Goal: Task Accomplishment & Management: Manage account settings

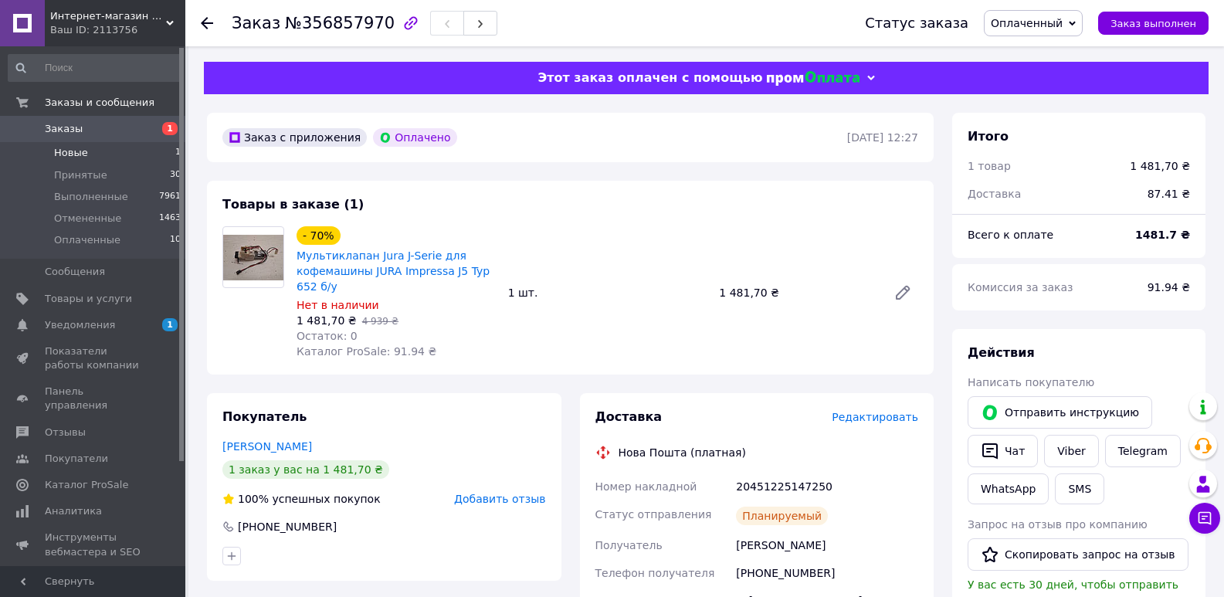
click at [89, 157] on li "Новые 1" at bounding box center [95, 153] width 190 height 22
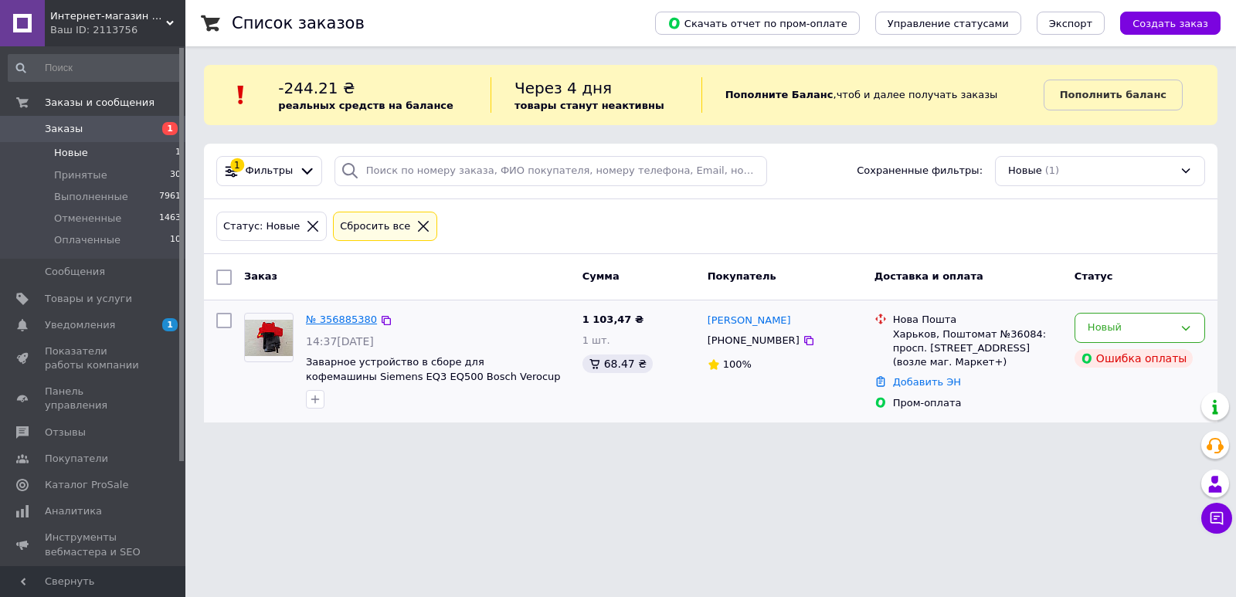
click at [342, 315] on link "№ 356885380" at bounding box center [341, 320] width 71 height 12
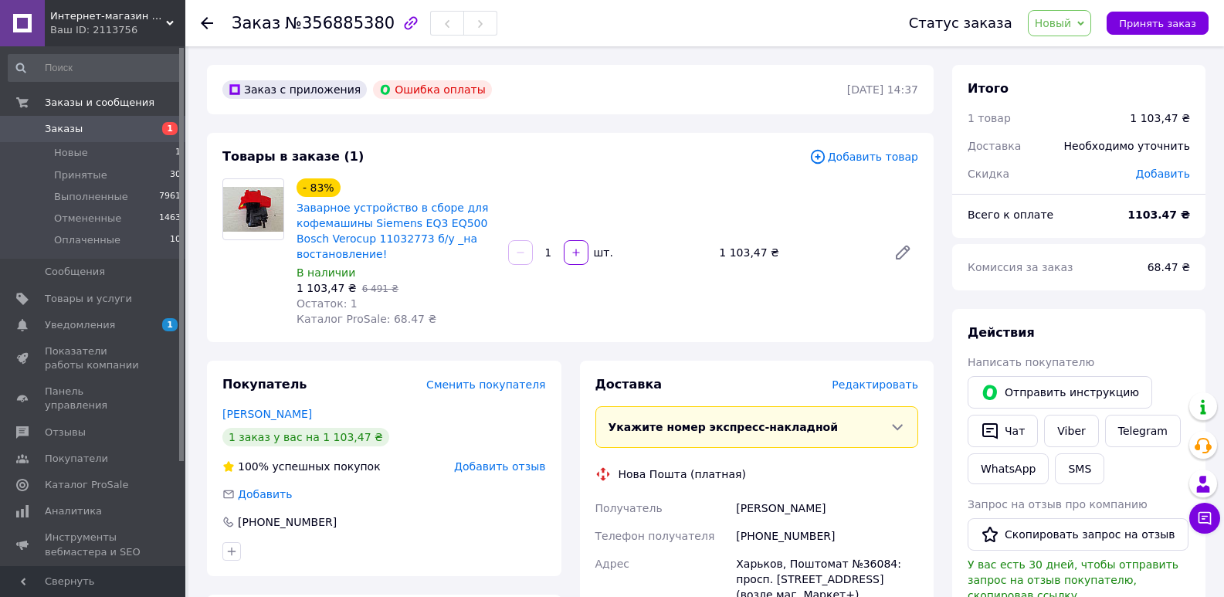
click at [1084, 25] on span "Новый" at bounding box center [1060, 23] width 64 height 26
drag, startPoint x: 1084, startPoint y: 53, endPoint x: 1022, endPoint y: 82, distance: 68.4
click at [1083, 53] on li "Принят" at bounding box center [1070, 53] width 82 height 23
click at [1072, 25] on span "Новый" at bounding box center [1053, 23] width 37 height 12
click at [1075, 49] on li "Принят" at bounding box center [1070, 53] width 82 height 23
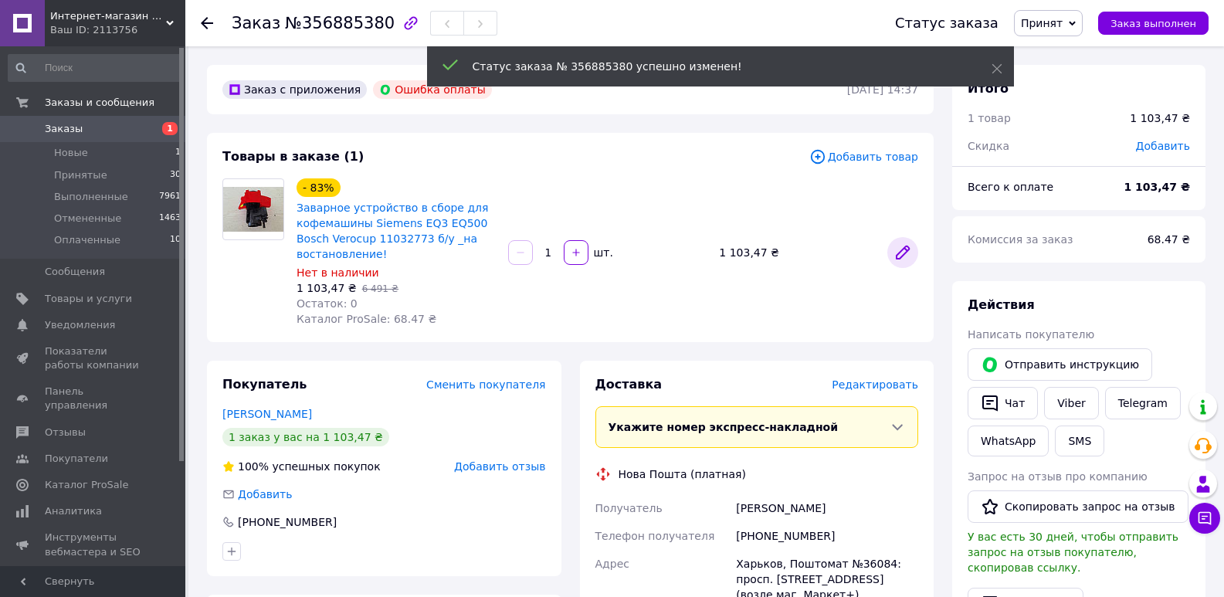
click at [910, 254] on icon at bounding box center [903, 252] width 19 height 19
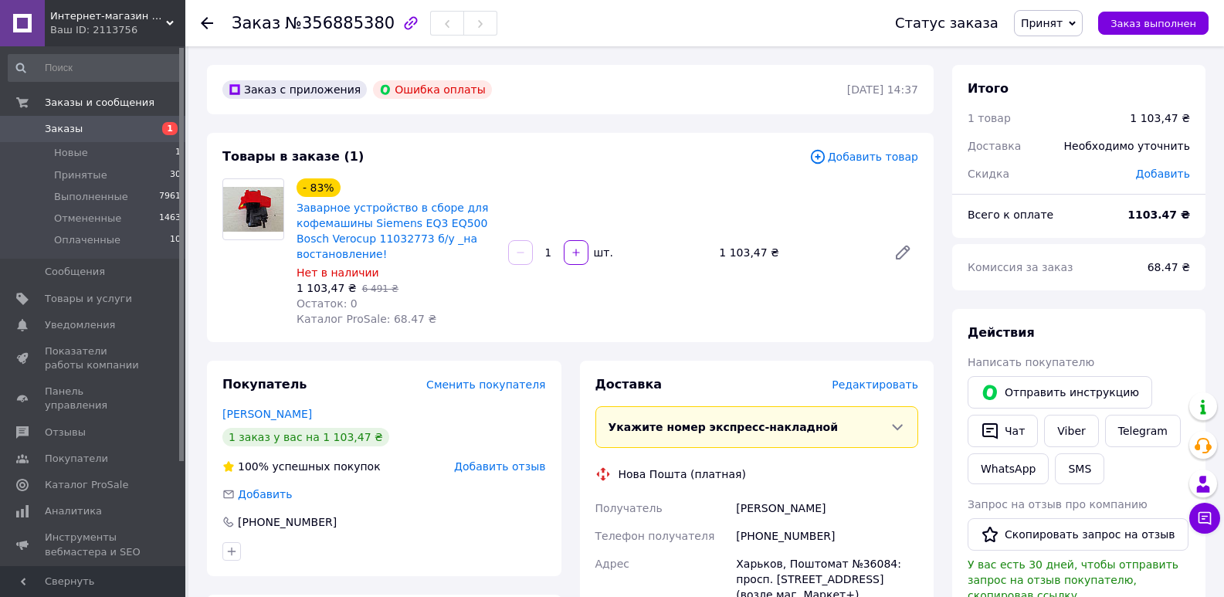
click at [893, 380] on span "Редактировать" at bounding box center [875, 384] width 87 height 12
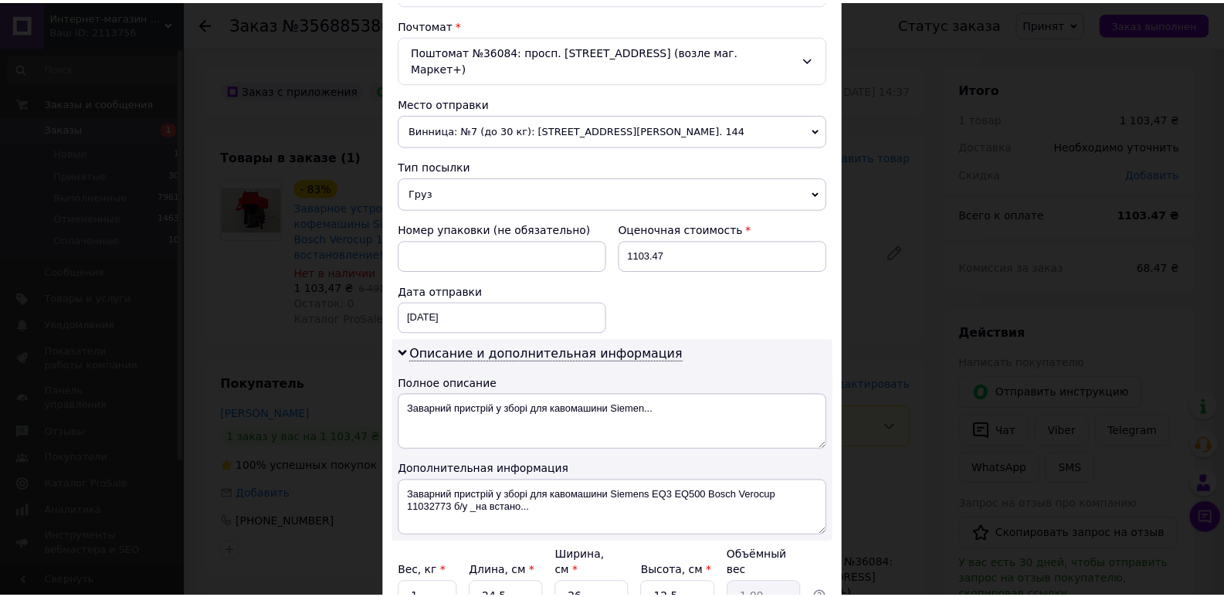
scroll to position [602, 0]
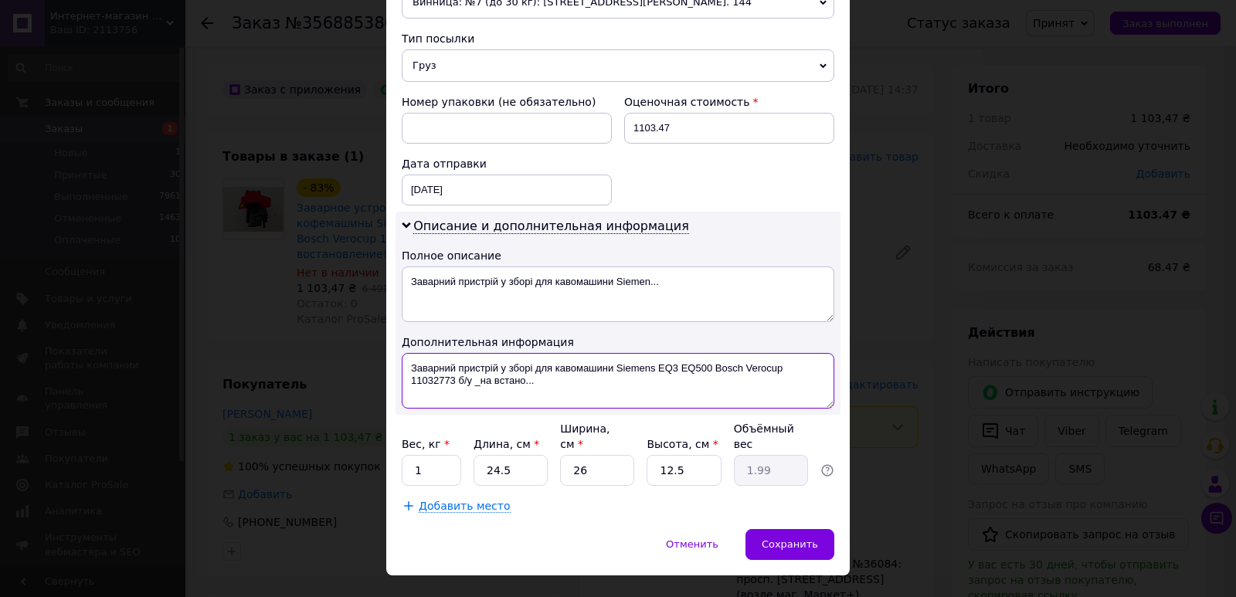
drag, startPoint x: 401, startPoint y: 343, endPoint x: 471, endPoint y: 361, distance: 72.5
click at [471, 361] on textarea "Заварний пристрій у зборі для кавомашини Siemens EQ3 EQ500 Bosch Verocup 110327…" at bounding box center [618, 381] width 433 height 56
type textarea "_на встано..."
drag, startPoint x: 402, startPoint y: 351, endPoint x: 522, endPoint y: 365, distance: 121.3
click at [533, 353] on textarea "_на встано..." at bounding box center [618, 381] width 433 height 56
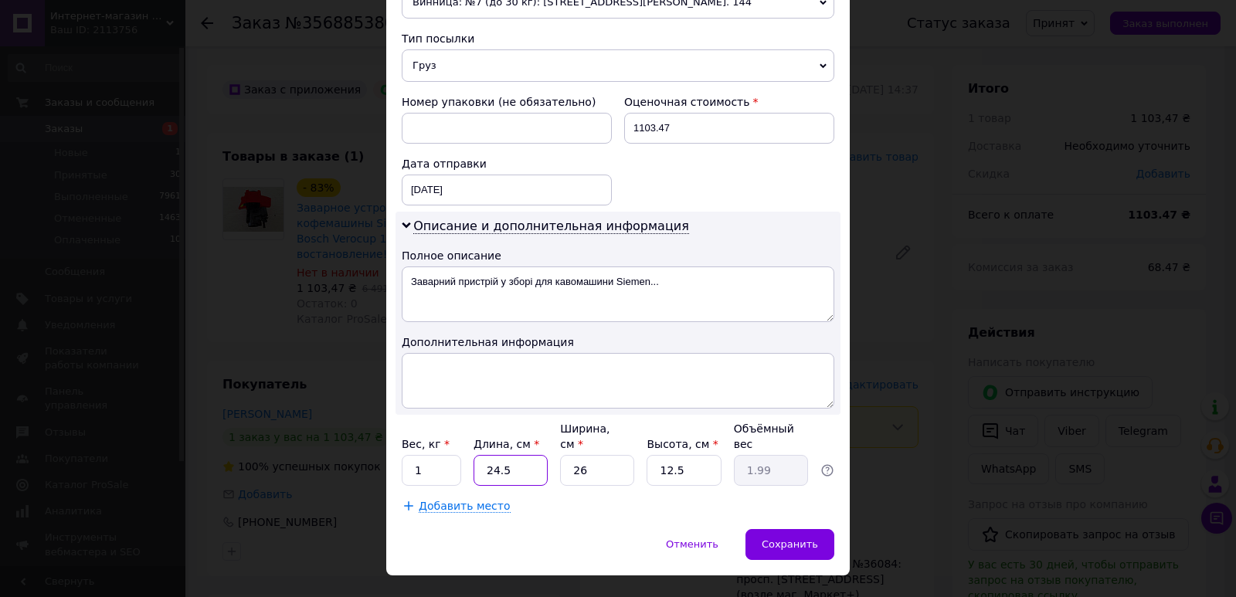
click at [533, 455] on input "24.5" at bounding box center [510, 470] width 74 height 31
type input "24."
type input "1.95"
type input "24"
type input "2"
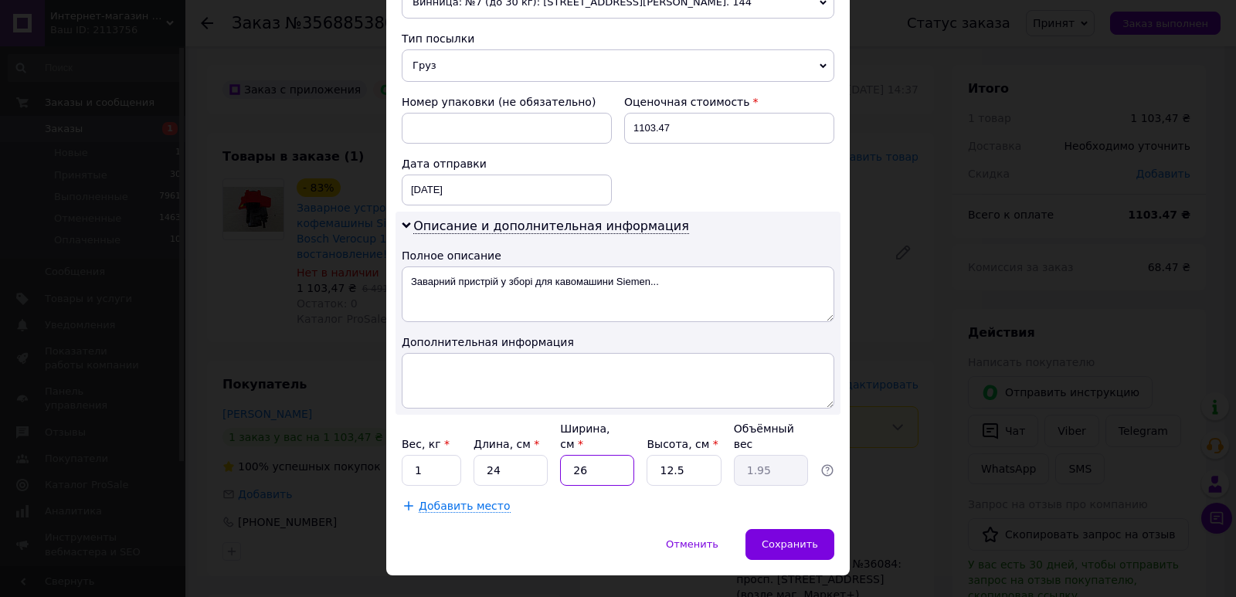
type input "0.15"
type input "20"
type input "1.5"
type input "20"
type input "1"
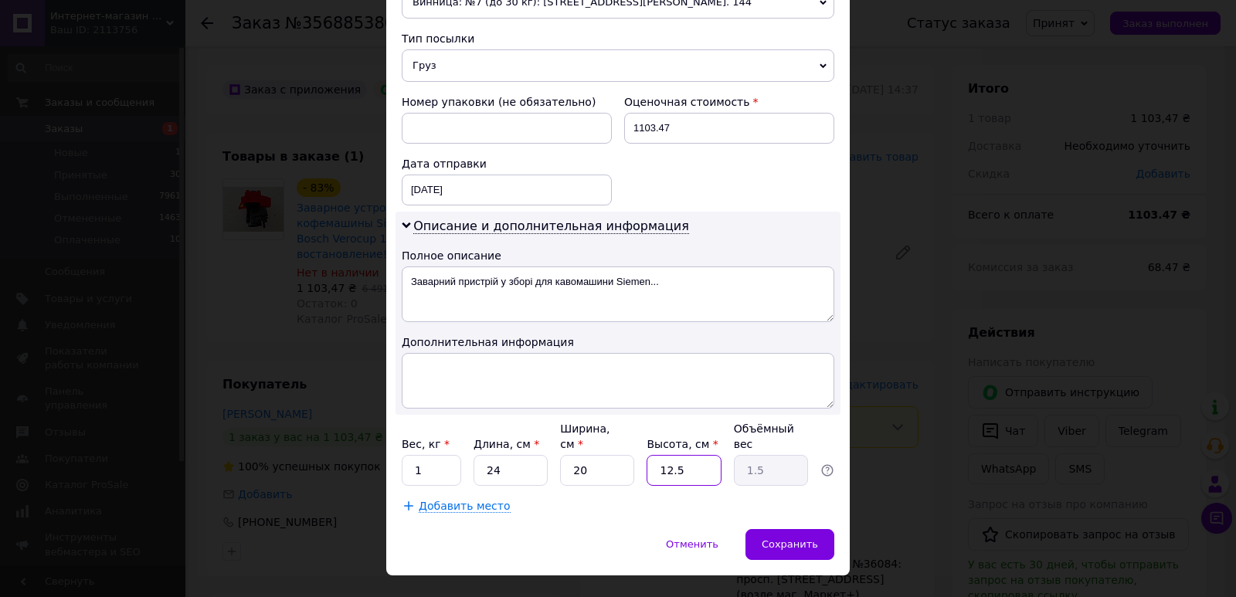
type input "0.12"
type input "15"
type input "1.8"
type input "1"
type input "0.12"
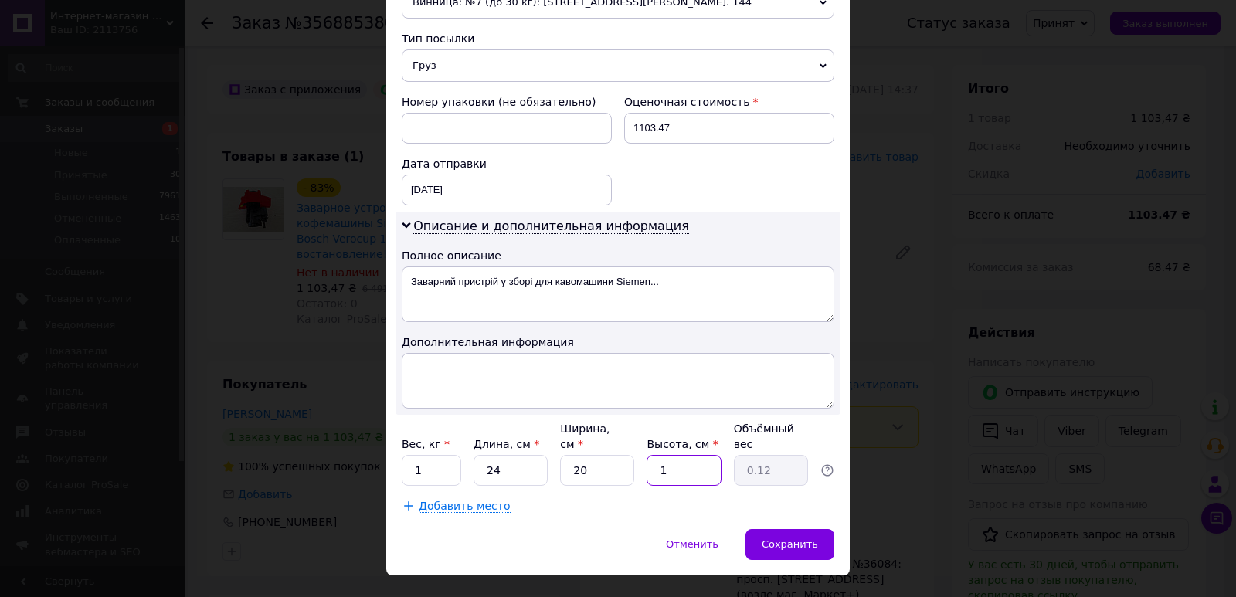
type input "16"
type input "1.92"
type input "16"
click at [787, 538] on span "Сохранить" at bounding box center [790, 544] width 56 height 12
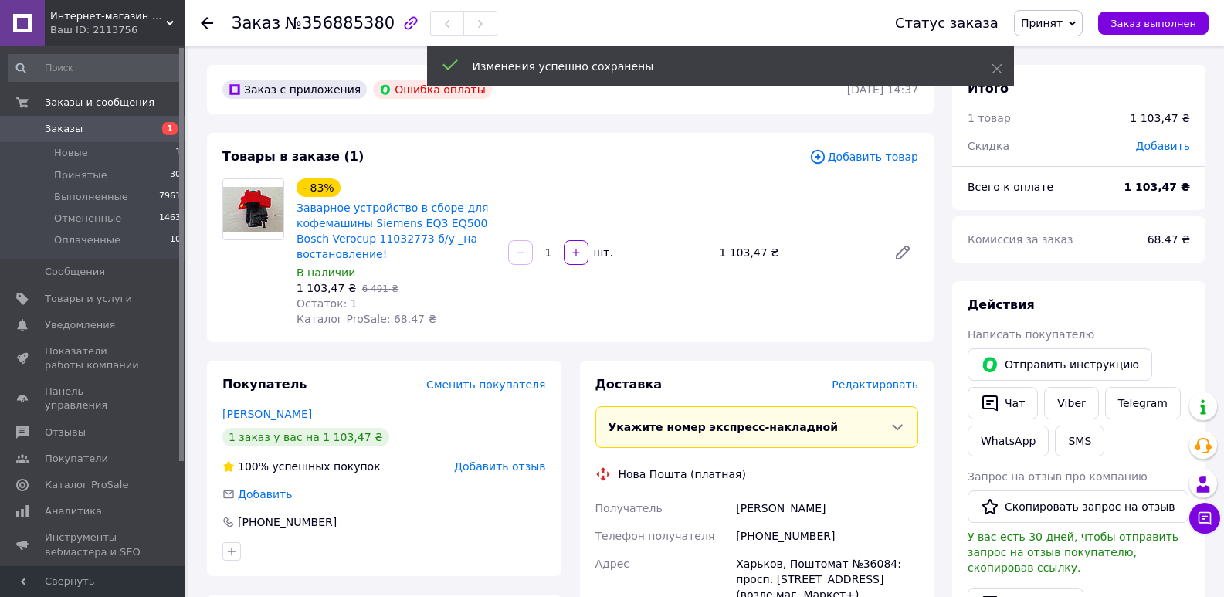
scroll to position [309, 0]
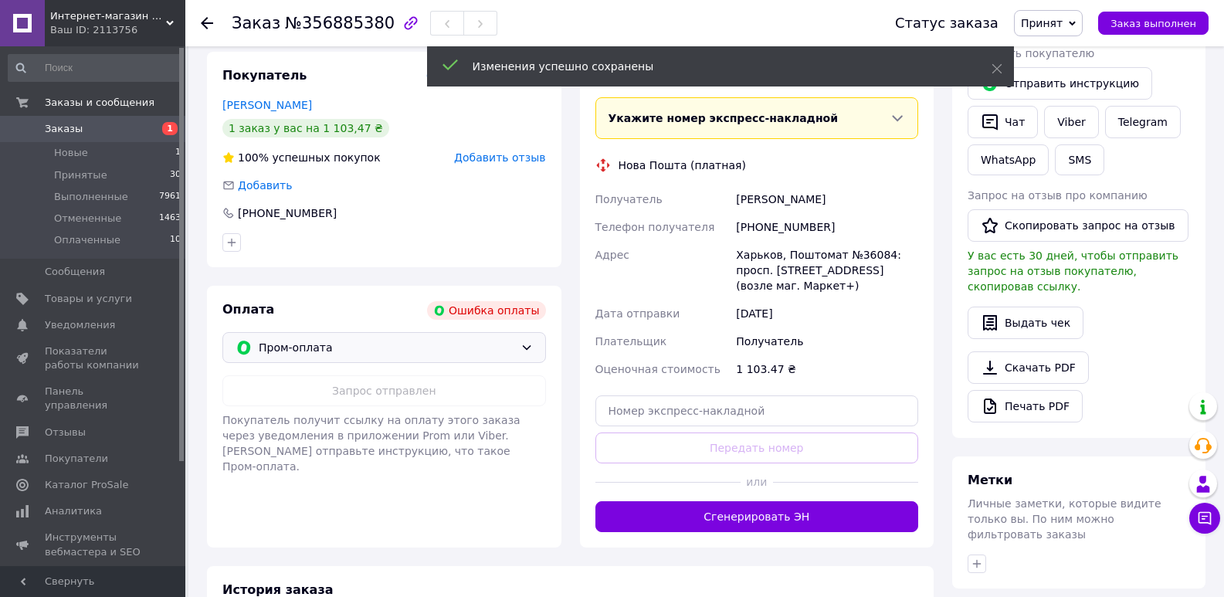
click at [441, 346] on span "Пром-оплата" at bounding box center [387, 347] width 256 height 17
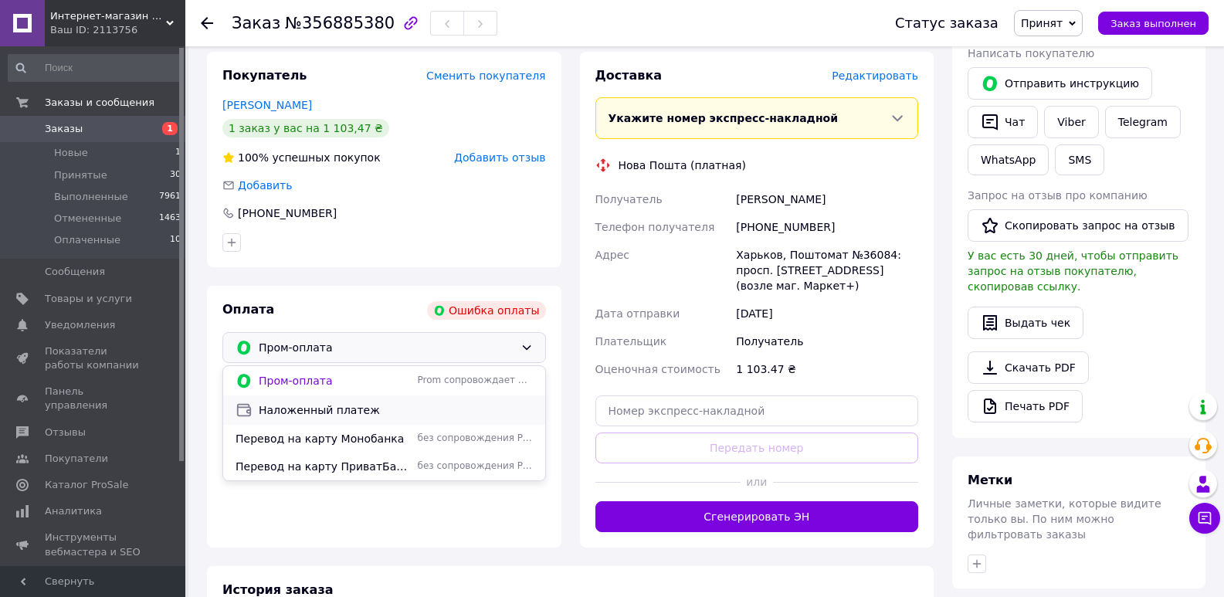
click at [368, 407] on span "Наложенный платеж" at bounding box center [396, 409] width 274 height 15
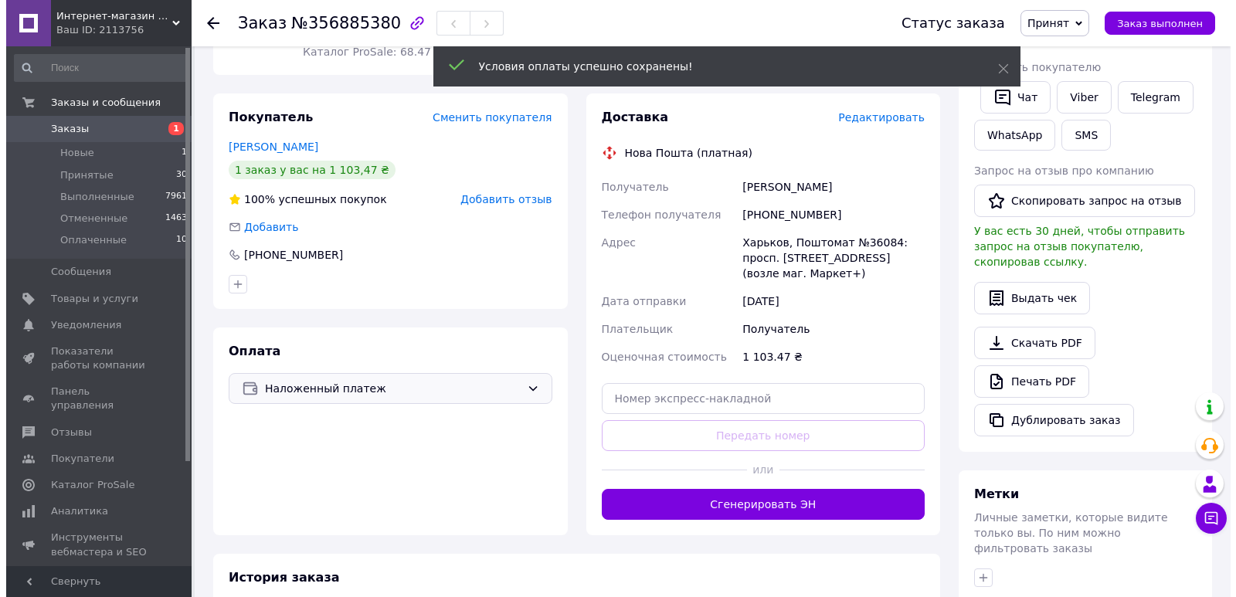
scroll to position [232, 0]
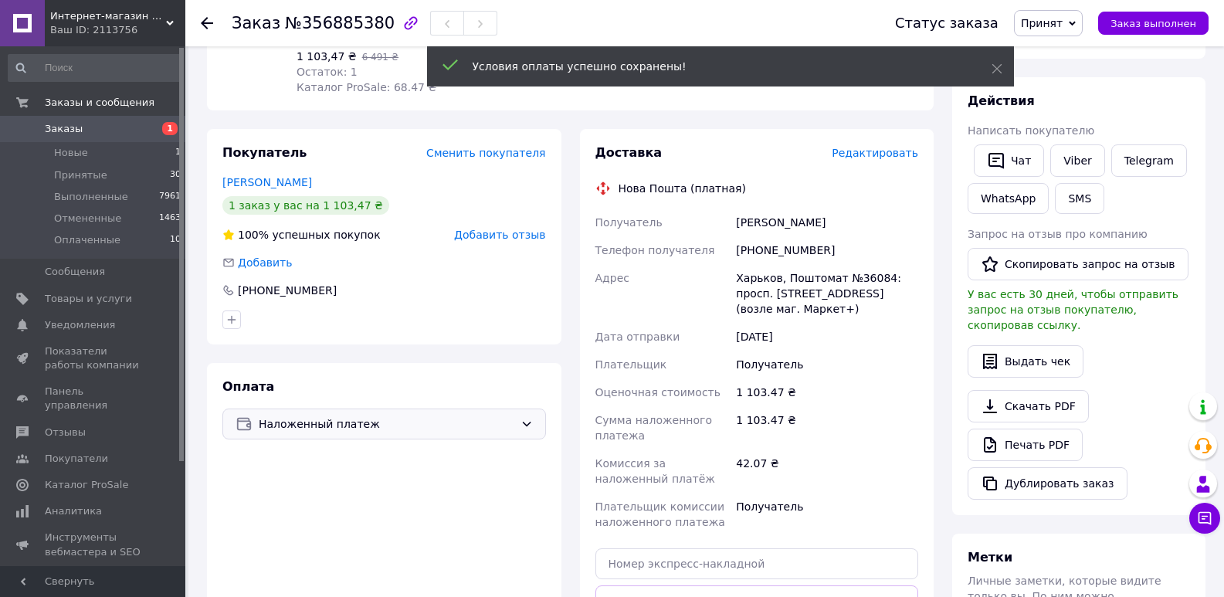
click at [870, 154] on span "Редактировать" at bounding box center [875, 153] width 87 height 12
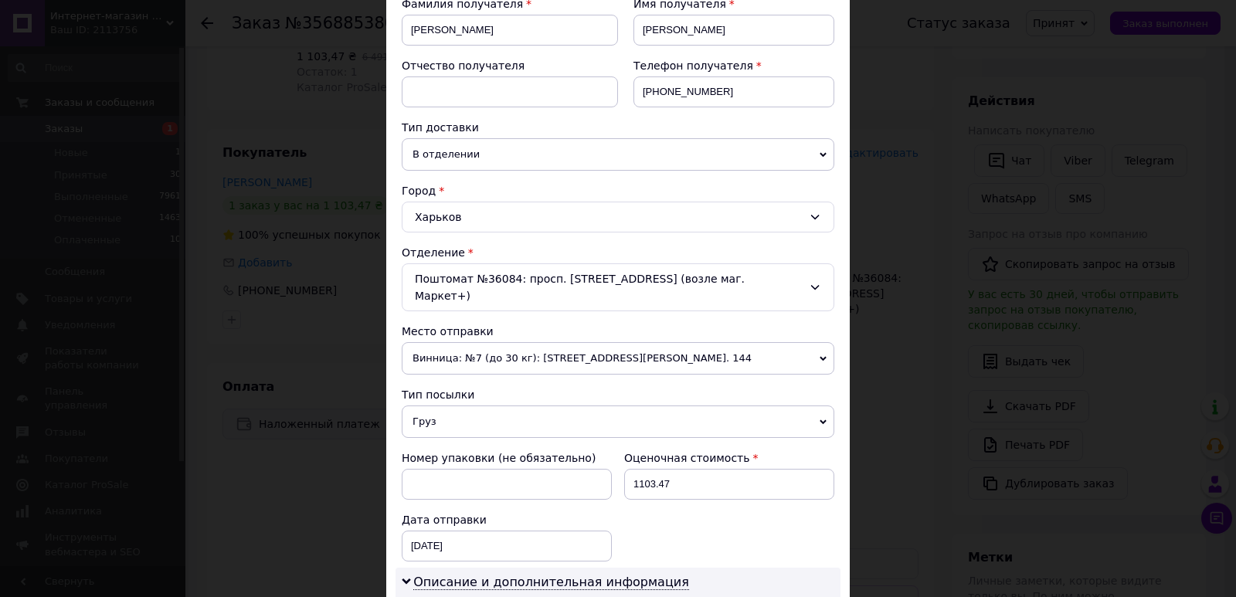
scroll to position [463, 0]
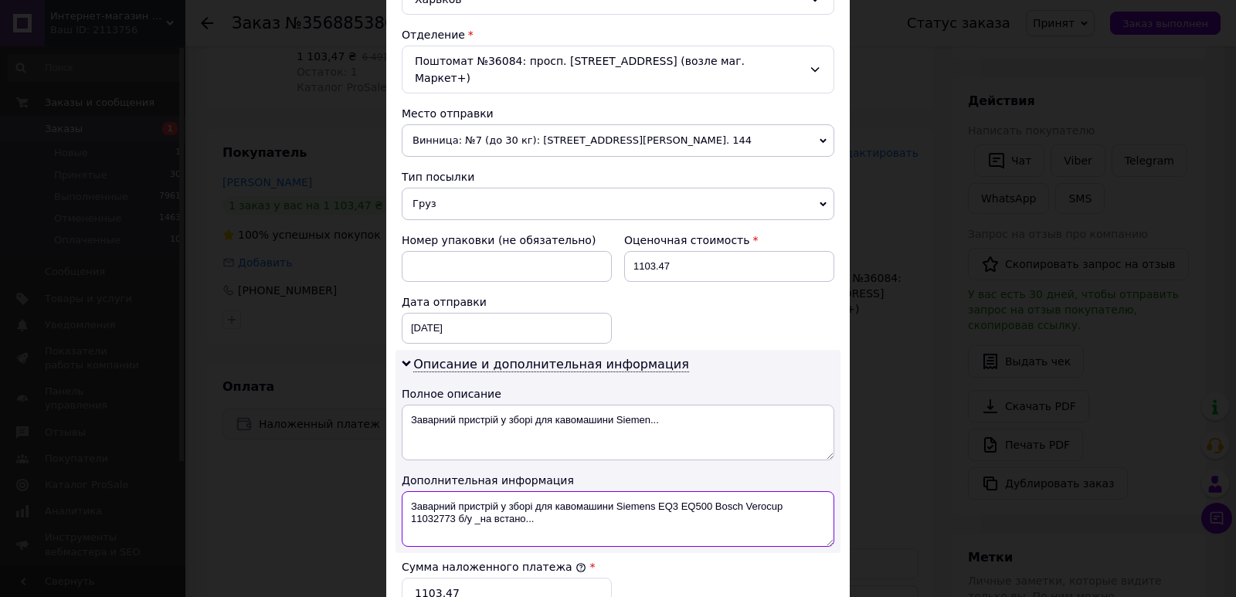
drag, startPoint x: 404, startPoint y: 484, endPoint x: 601, endPoint y: 521, distance: 200.6
click at [601, 521] on textarea "Заварний пристрій у зборі для кавомашини Siemens EQ3 EQ500 Bosch Verocup 110327…" at bounding box center [618, 519] width 433 height 56
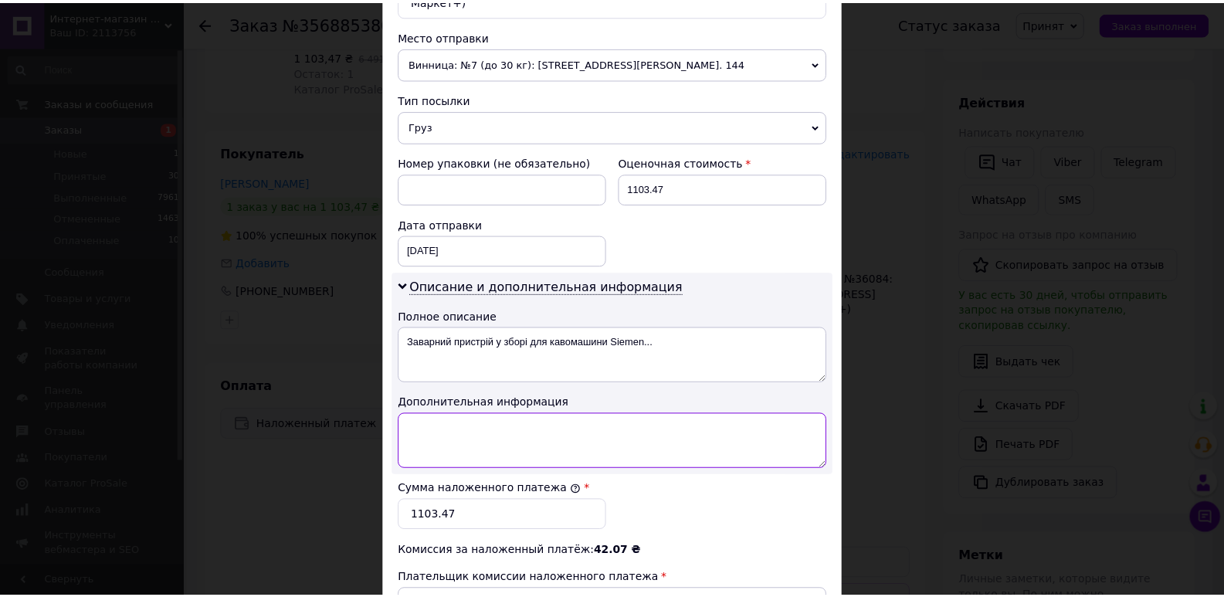
scroll to position [755, 0]
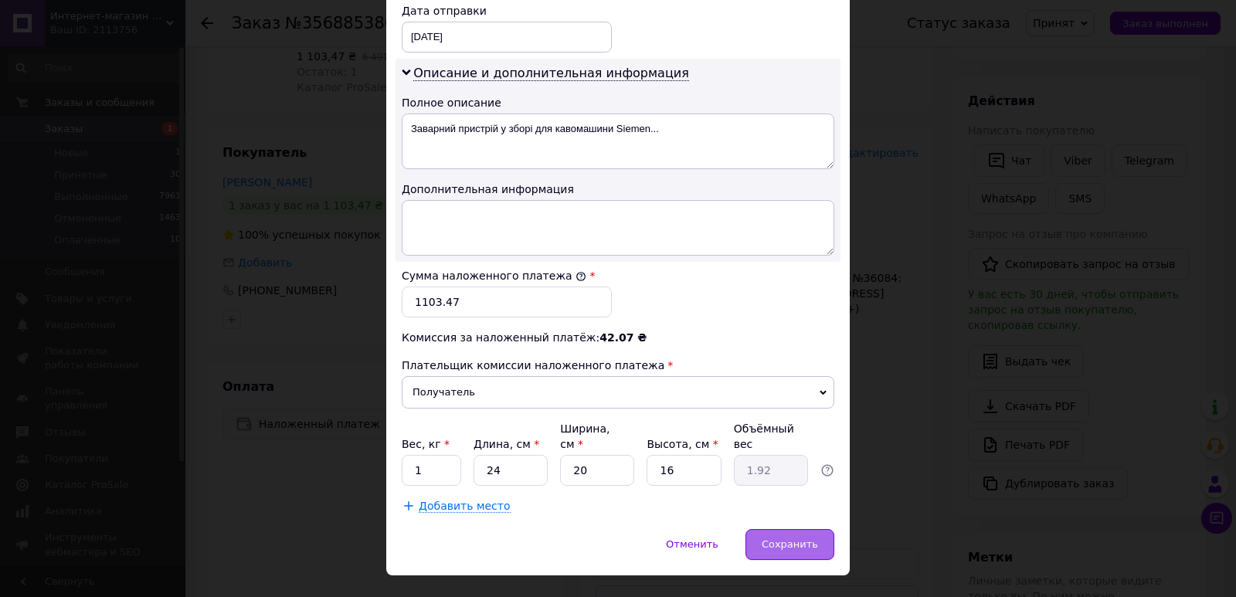
click at [775, 538] on span "Сохранить" at bounding box center [790, 544] width 56 height 12
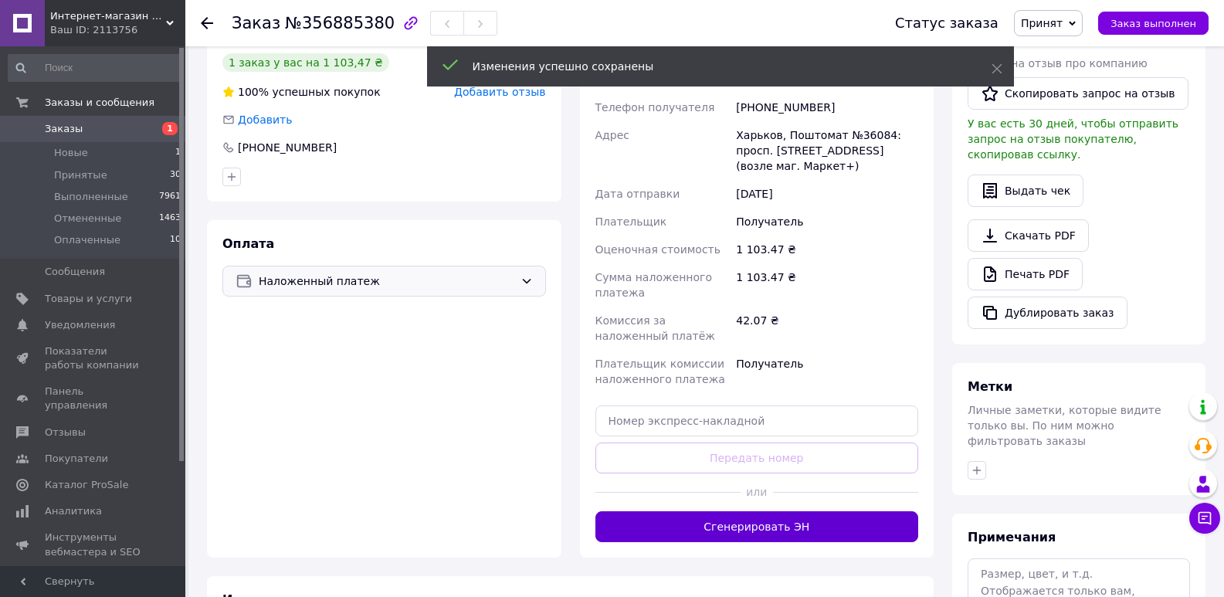
scroll to position [386, 0]
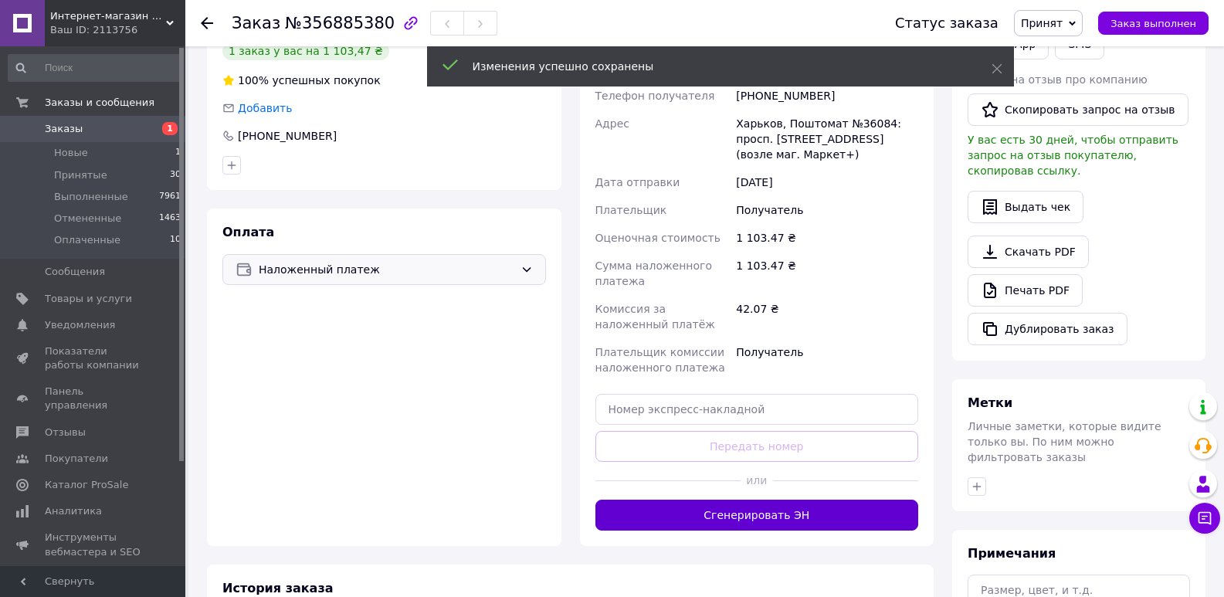
click at [781, 503] on button "Сгенерировать ЭН" at bounding box center [758, 515] width 324 height 31
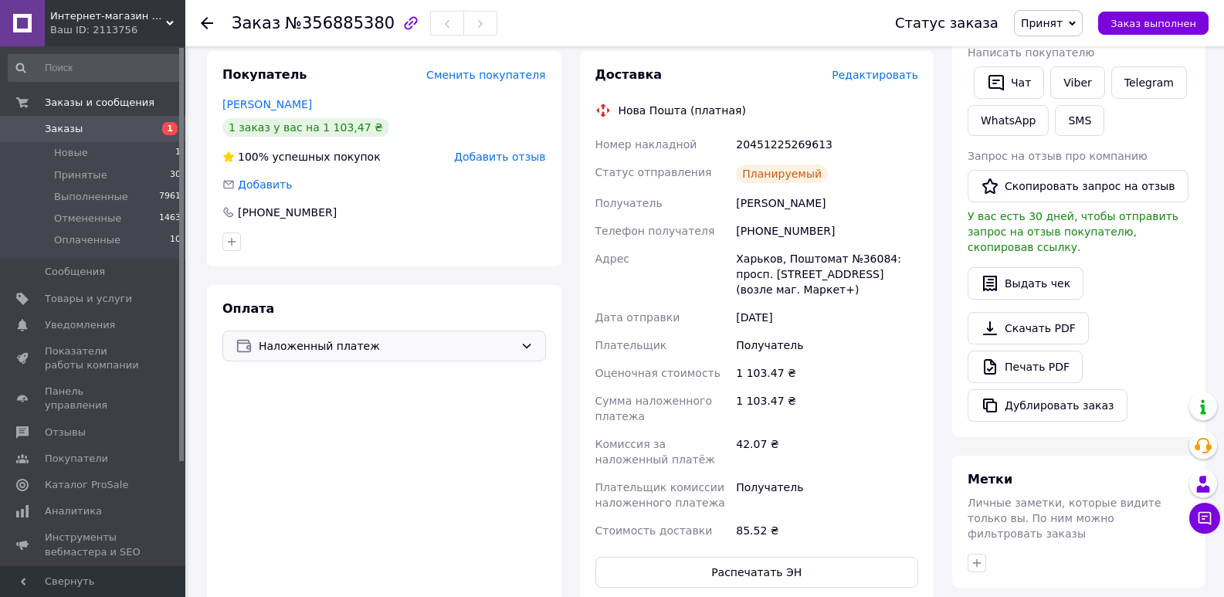
scroll to position [77, 0]
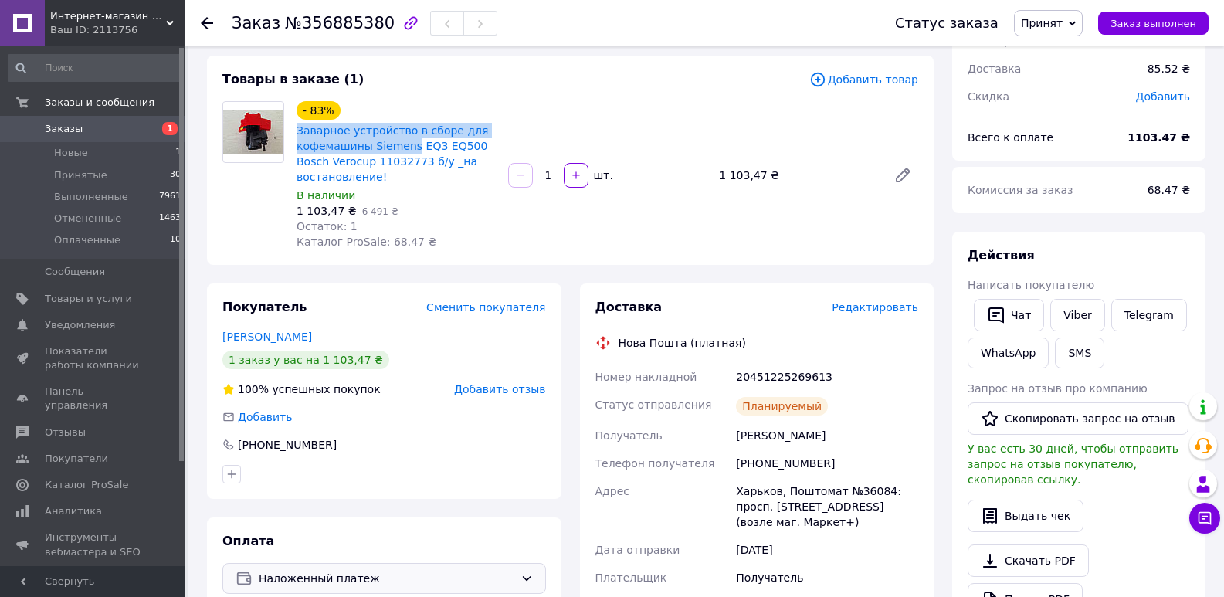
drag, startPoint x: 314, startPoint y: 126, endPoint x: 592, endPoint y: 20, distance: 298.2
click at [406, 144] on div "- 83% Заварное устройство в сборе для кофемашины Siemens EQ3 EQ500 Bosch Verocu…" at bounding box center [396, 175] width 212 height 154
copy link "Заварное устройство в сборе для кофемашины Siemens"
click at [524, 204] on div "- 83% Заварное устройство в сборе для кофемашины Siemens EQ3 EQ500 Bosch Verocu…" at bounding box center [607, 175] width 634 height 154
click at [70, 175] on span "Принятые" at bounding box center [80, 175] width 53 height 14
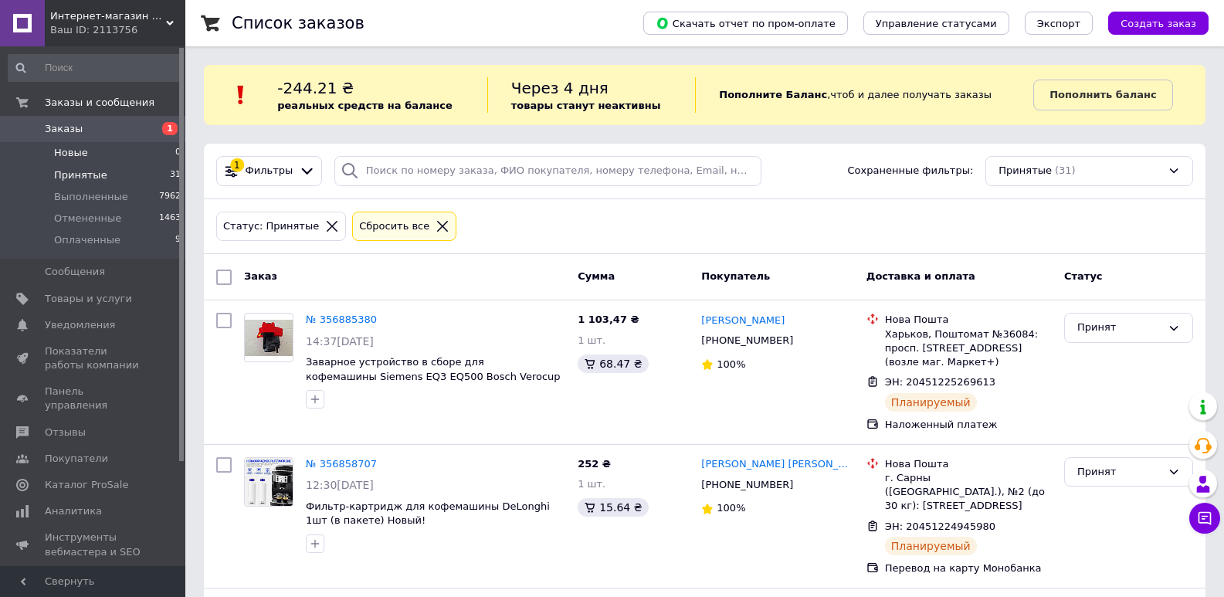
click at [99, 155] on li "Новые 0" at bounding box center [95, 153] width 190 height 22
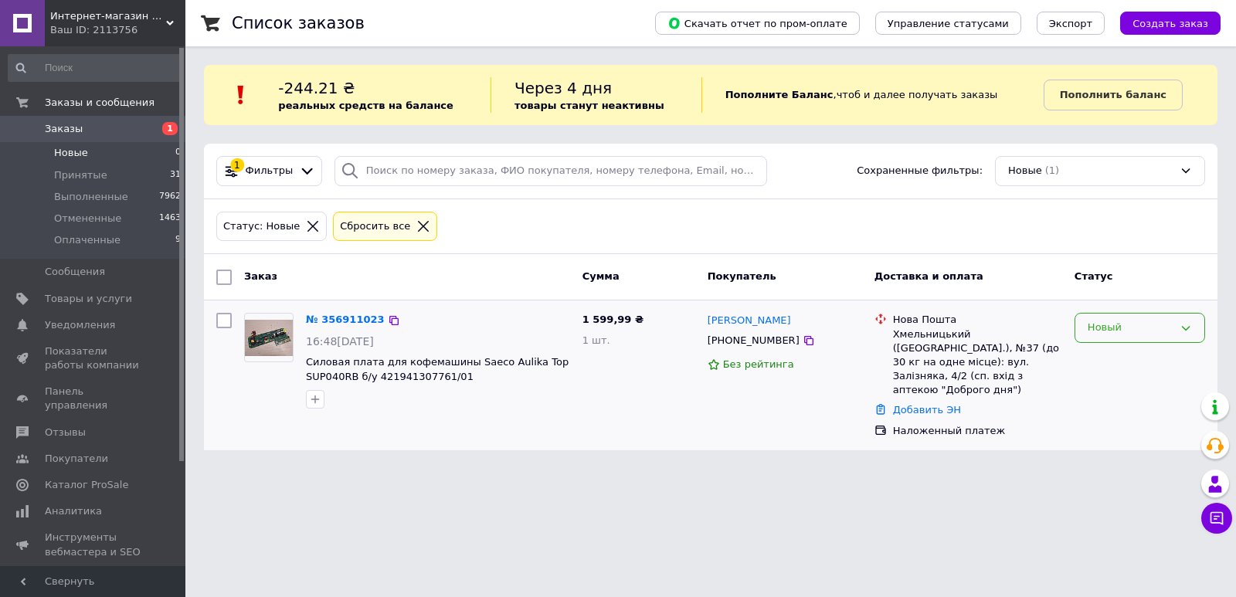
click at [1116, 334] on div "Новый" at bounding box center [1131, 328] width 86 height 16
click at [1116, 358] on li "Принят" at bounding box center [1139, 360] width 129 height 29
click at [1112, 331] on div "Новый" at bounding box center [1131, 328] width 86 height 16
click at [1113, 351] on li "Принят" at bounding box center [1139, 360] width 129 height 29
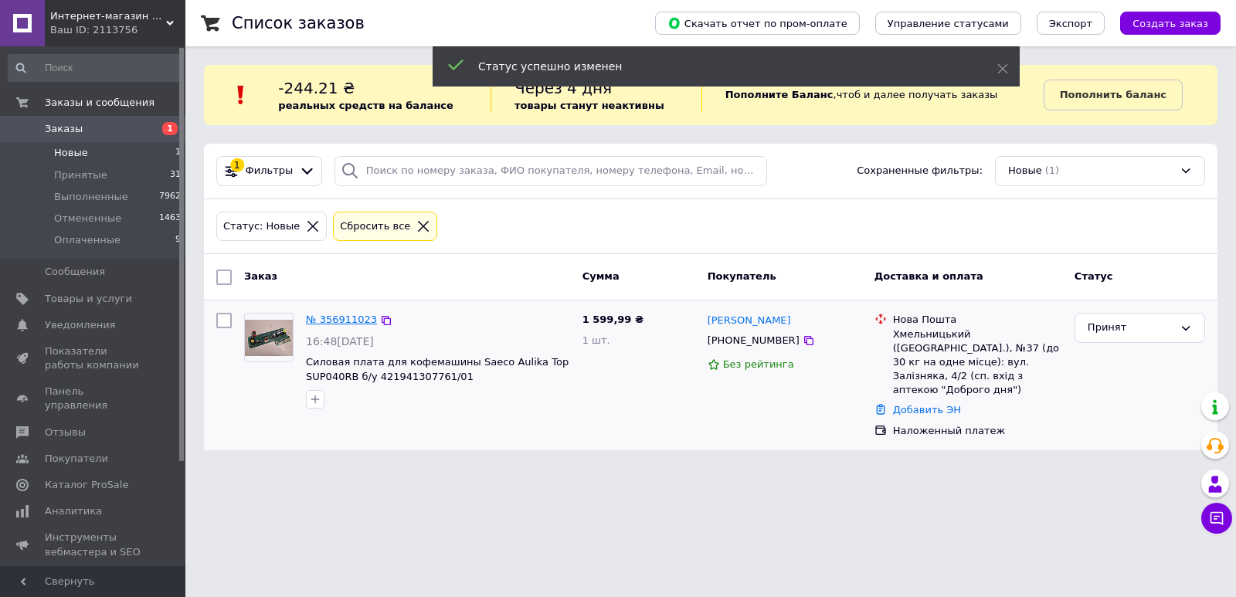
click at [328, 316] on link "№ 356911023" at bounding box center [341, 320] width 71 height 12
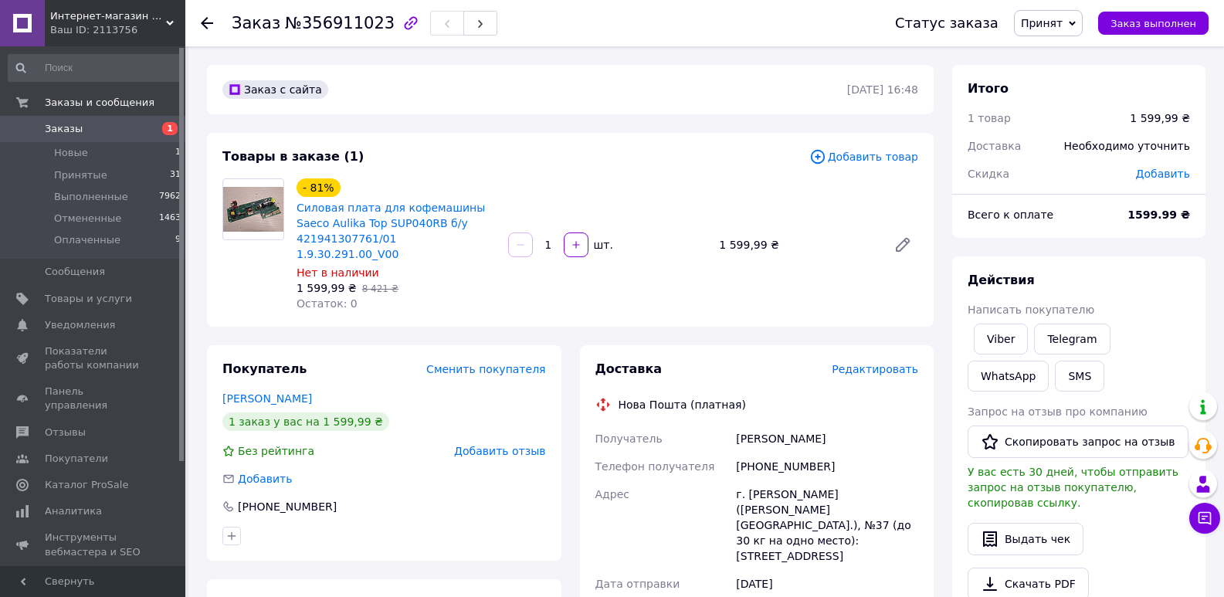
click at [877, 363] on span "Редактировать" at bounding box center [875, 369] width 87 height 12
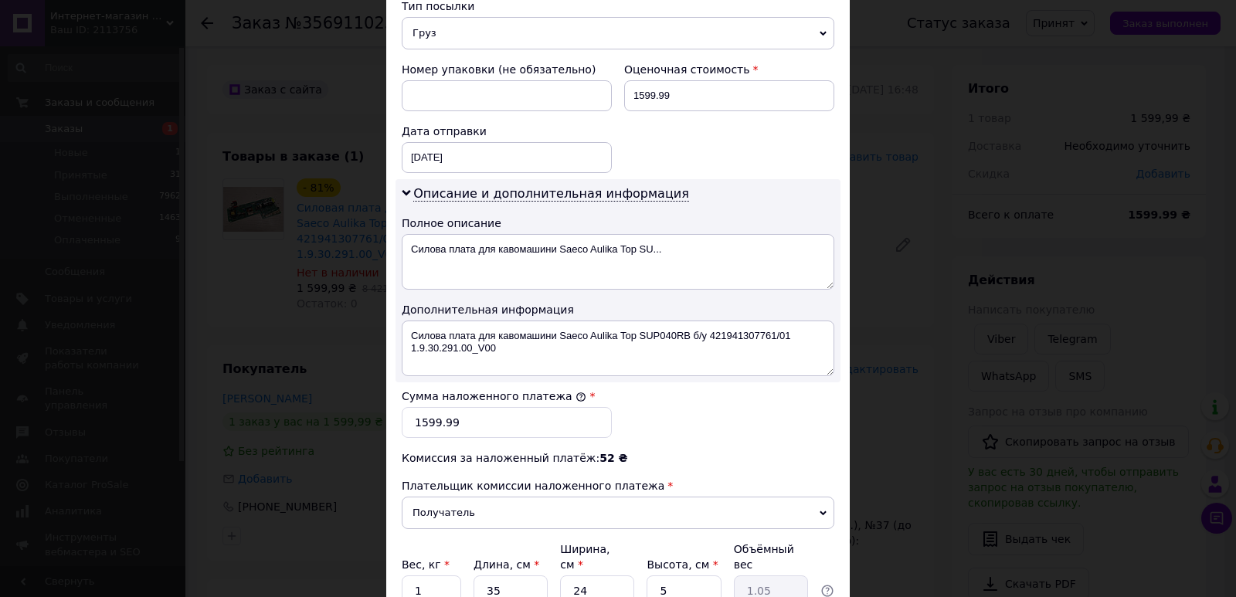
scroll to position [618, 0]
drag, startPoint x: 403, startPoint y: 328, endPoint x: 704, endPoint y: 334, distance: 300.5
click at [704, 334] on textarea "Силова плата для кавомашини Saeco Aulika Top SUP040RB б/у 421941307761/01 1.9.3…" at bounding box center [618, 348] width 433 height 56
type textarea "421941307761/01 1.9.30.291.00_V00"
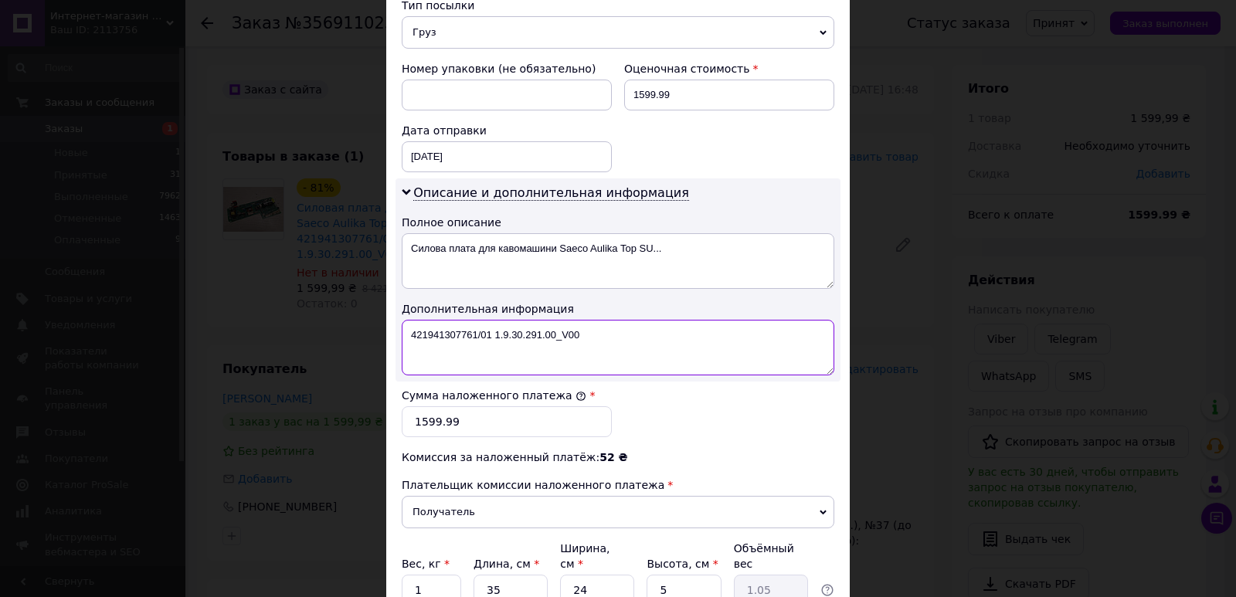
drag, startPoint x: 615, startPoint y: 339, endPoint x: 392, endPoint y: 324, distance: 223.0
click at [392, 324] on div "Способ доставки Нова Пошта (платная) Плательщик Получатель Отправитель Фамилия …" at bounding box center [617, 66] width 463 height 1166
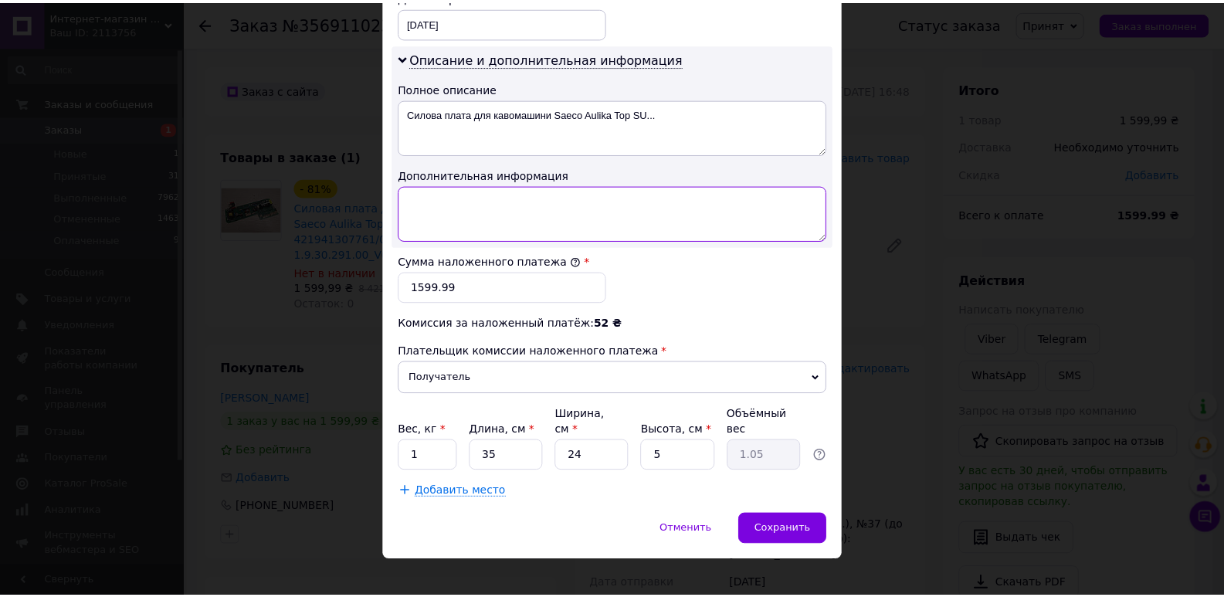
scroll to position [755, 0]
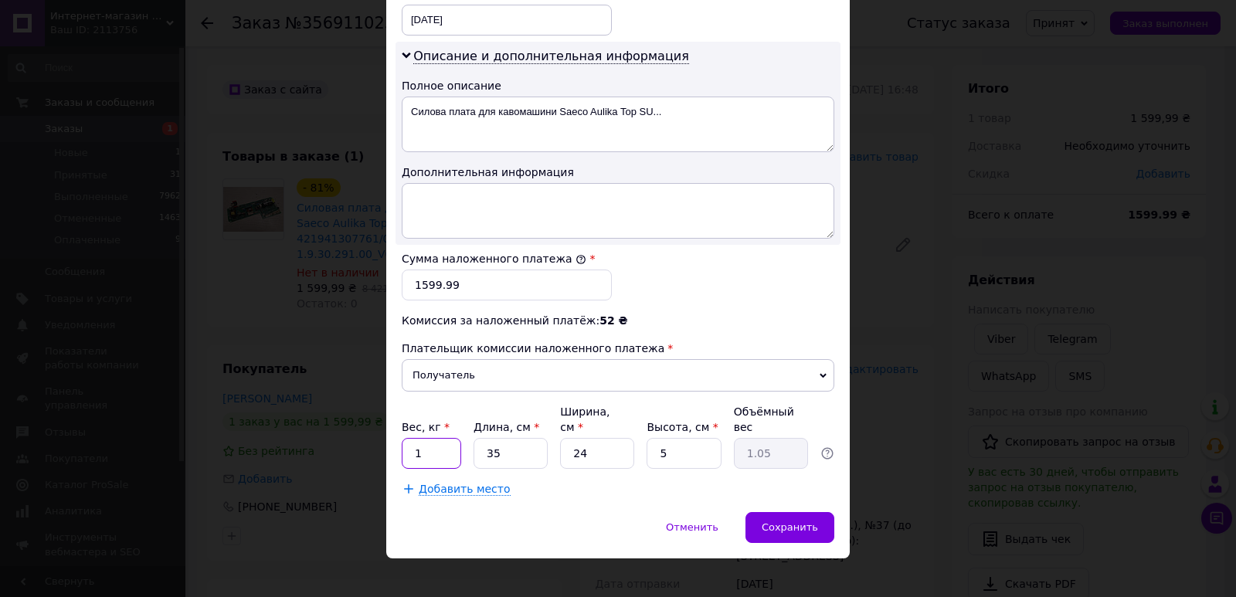
click at [434, 438] on input "1" at bounding box center [431, 453] width 59 height 31
click at [517, 447] on input "35" at bounding box center [510, 453] width 74 height 31
type input "3"
type input "0.1"
type input "30"
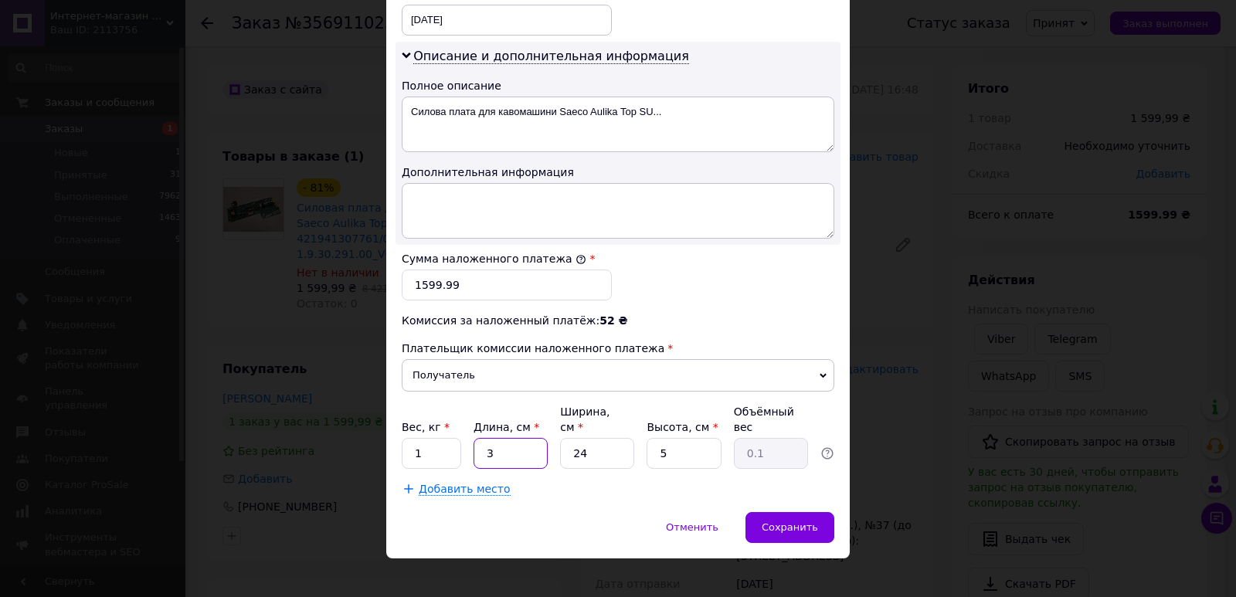
type input "0.9"
type input "30"
drag, startPoint x: 585, startPoint y: 441, endPoint x: 592, endPoint y: 440, distance: 7.8
click at [592, 440] on input "24" at bounding box center [597, 453] width 74 height 31
type input "2"
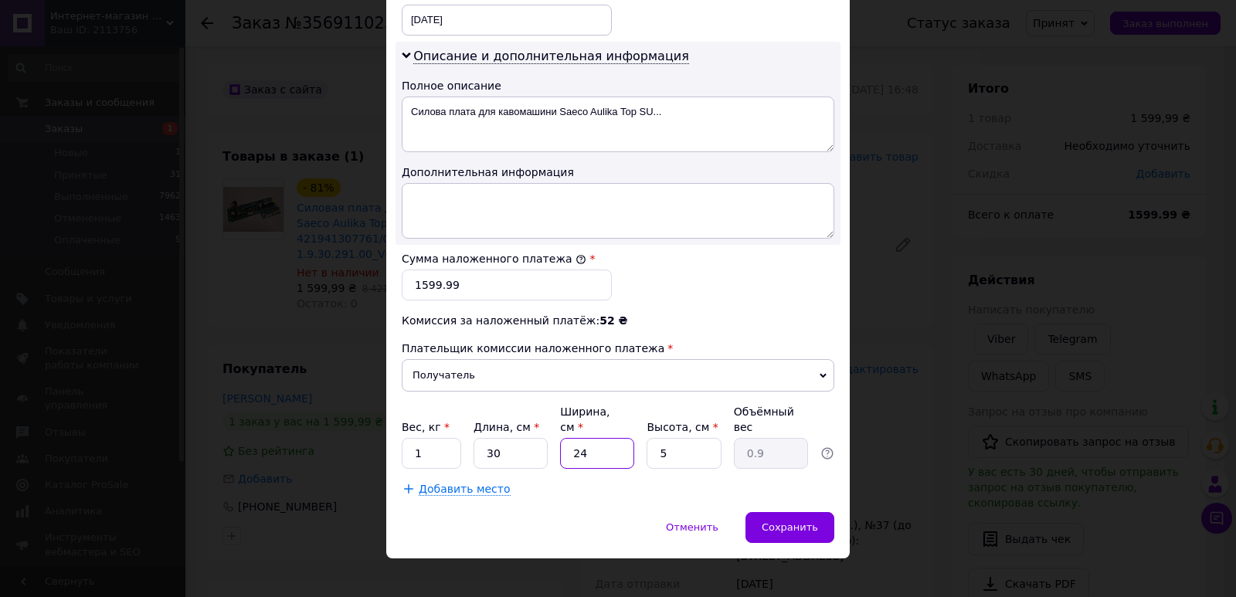
type input "0.1"
type input "1"
type input "0.1"
type input "15"
type input "0.56"
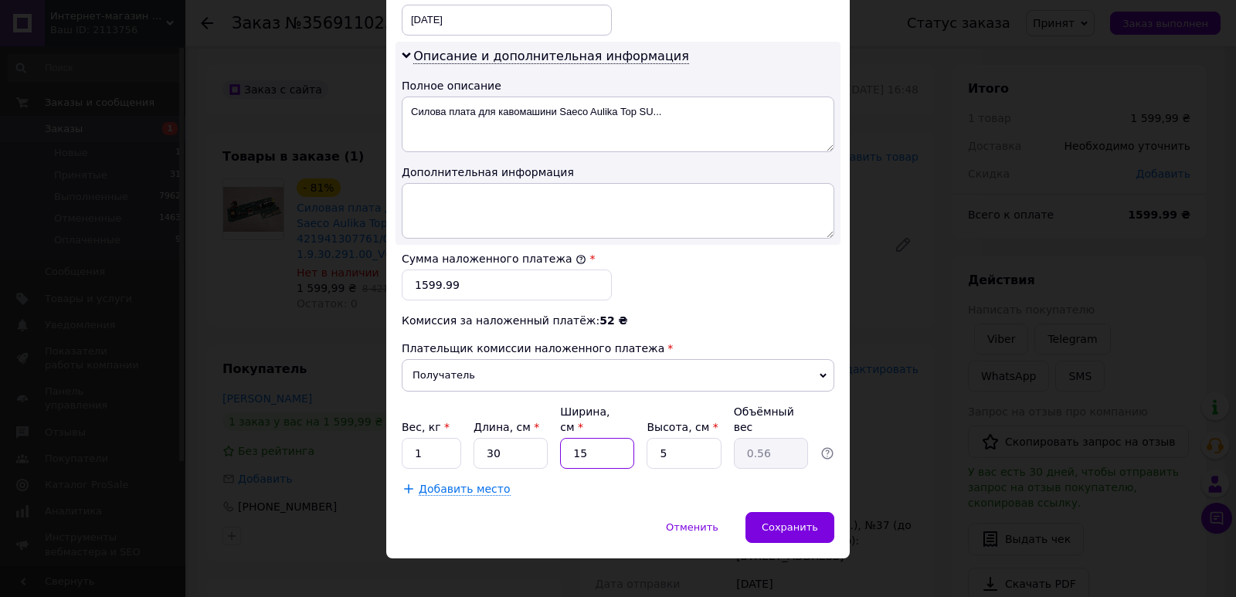
type input "15"
click at [674, 438] on input "5" at bounding box center [683, 453] width 74 height 31
type input "9"
type input "1.01"
type input "8"
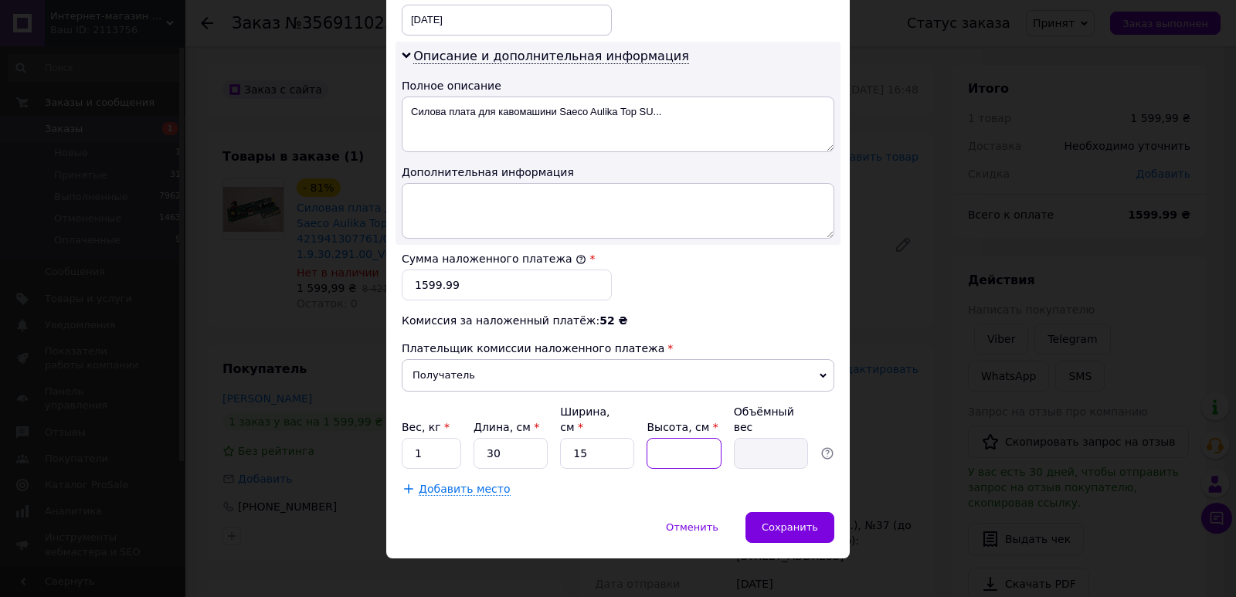
type input "0.9"
type input "8"
click at [565, 512] on div "Отменить   Сохранить" at bounding box center [617, 535] width 463 height 46
click at [440, 448] on input "1" at bounding box center [431, 453] width 59 height 31
click at [507, 481] on div "Добавить место" at bounding box center [618, 488] width 433 height 15
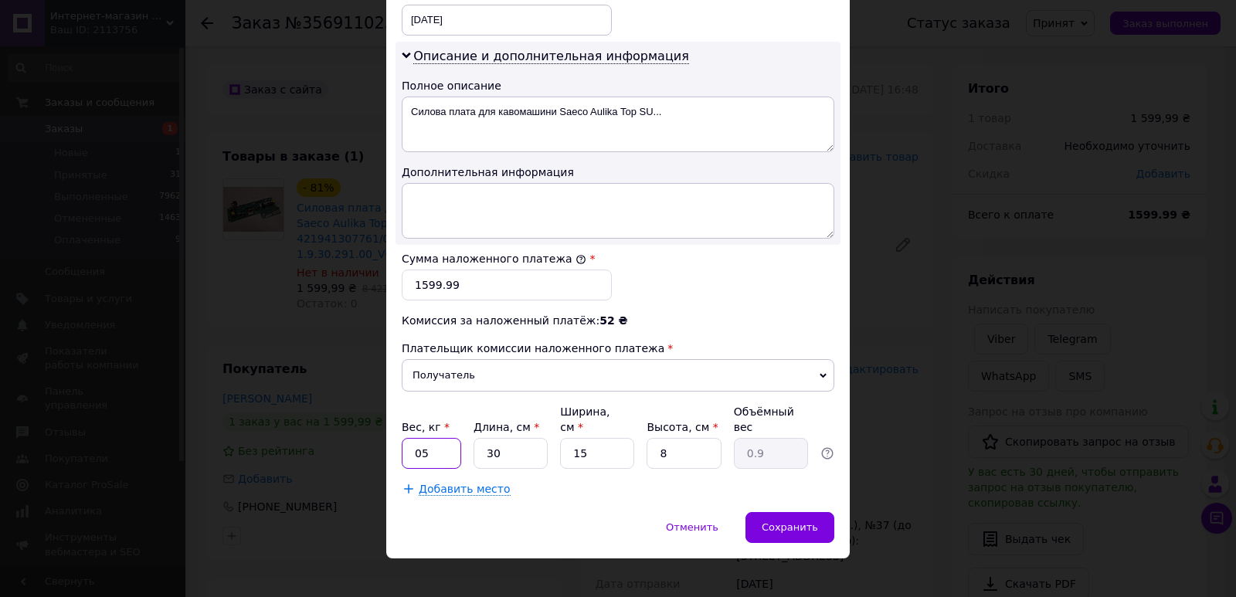
click at [416, 440] on input "05" at bounding box center [431, 453] width 59 height 31
type input "0.5"
click at [585, 481] on div "Добавить место" at bounding box center [618, 488] width 433 height 15
click at [808, 521] on span "Сохранить" at bounding box center [790, 527] width 56 height 12
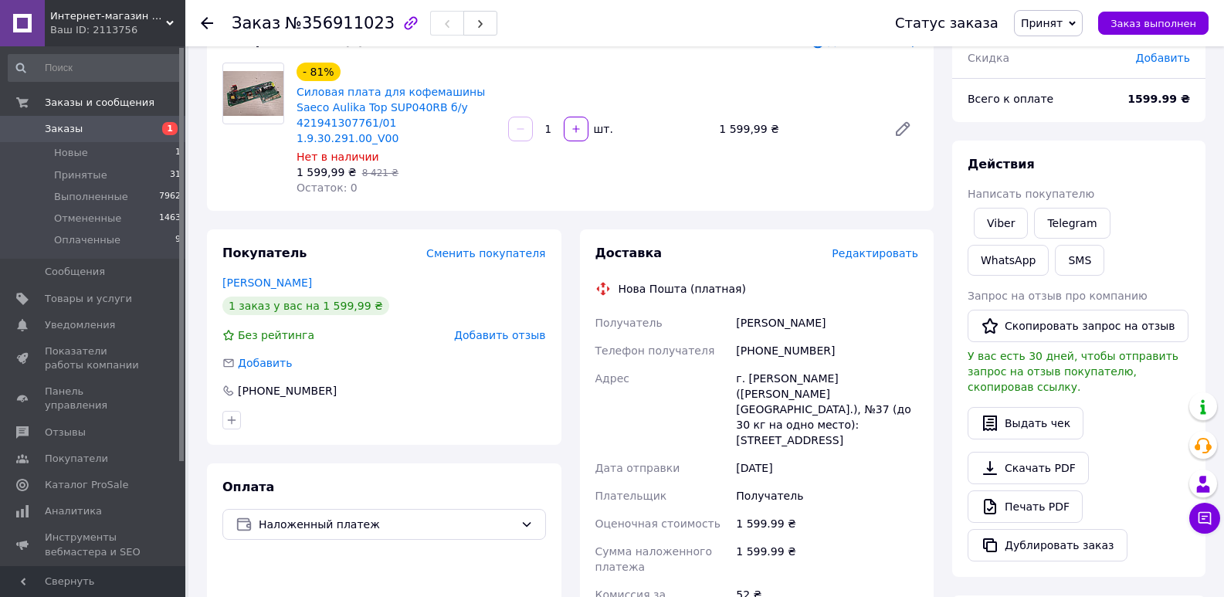
scroll to position [386, 0]
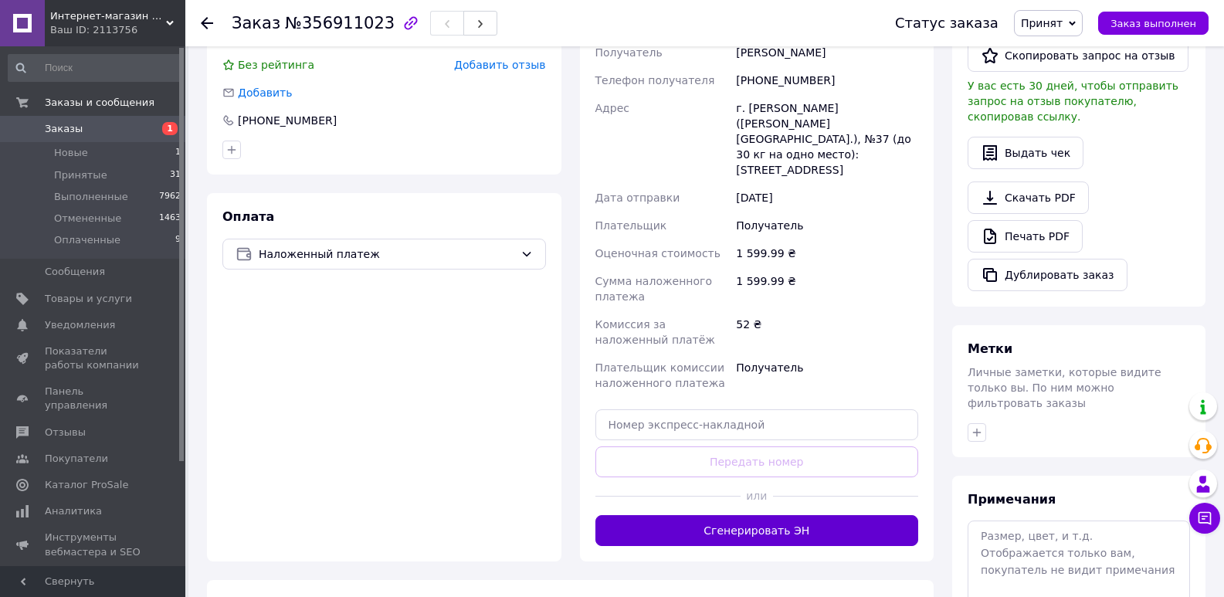
click at [796, 515] on button "Сгенерировать ЭН" at bounding box center [758, 530] width 324 height 31
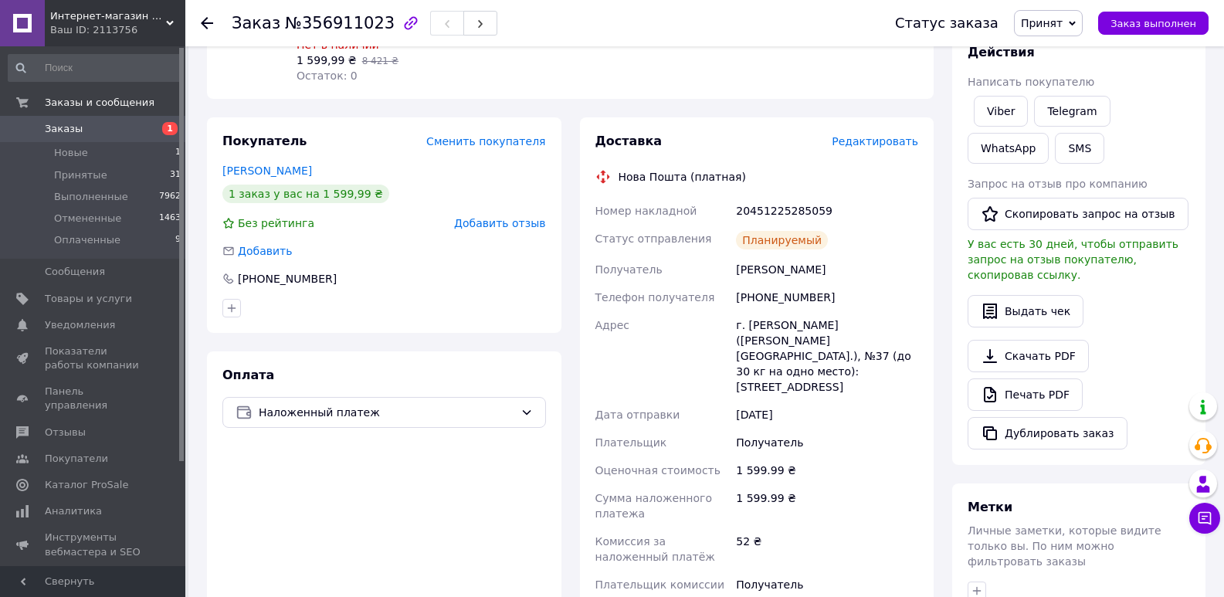
scroll to position [77, 0]
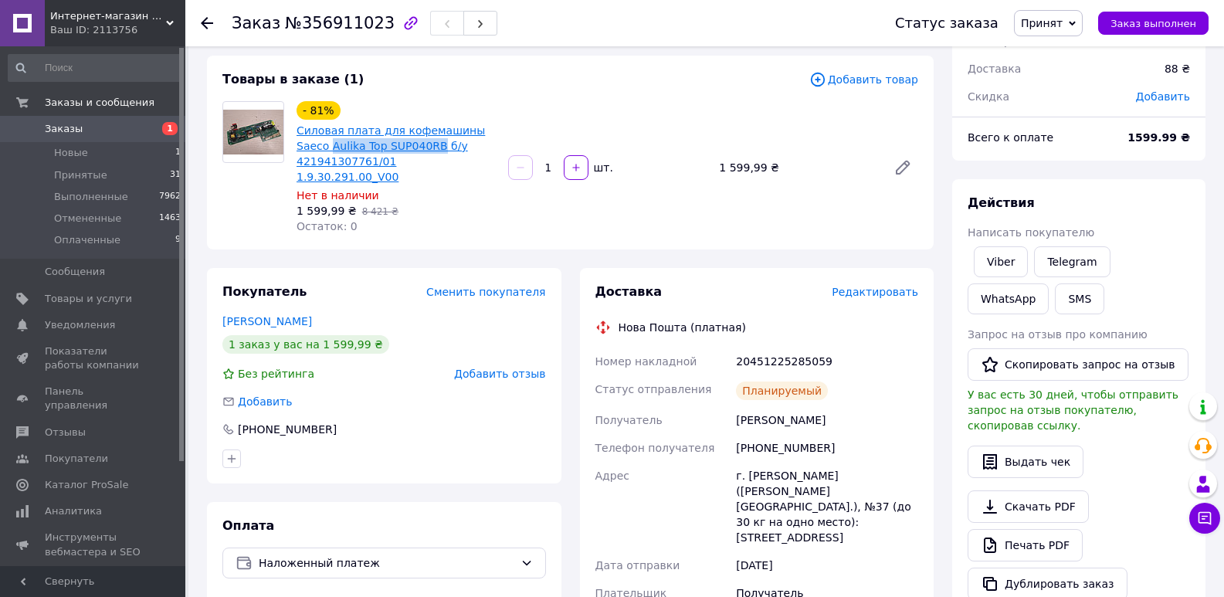
drag, startPoint x: 300, startPoint y: 144, endPoint x: 398, endPoint y: 144, distance: 98.1
click at [398, 144] on div "- 81% Силовая плата для кофемашины Saeco Aulika Top SUP040RB б/у 421941307761/0…" at bounding box center [396, 167] width 212 height 139
copy link "Aulika Top SUP040RB"
click at [707, 124] on div "- 81% Силовая плата для кофемашины Saeco Aulika Top SUP040RB б/у 421941307761/0…" at bounding box center [607, 167] width 634 height 139
